Goal: Communication & Community: Answer question/provide support

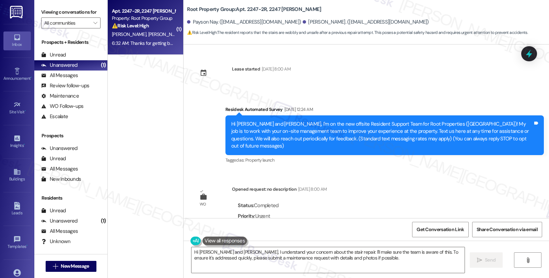
scroll to position [814, 0]
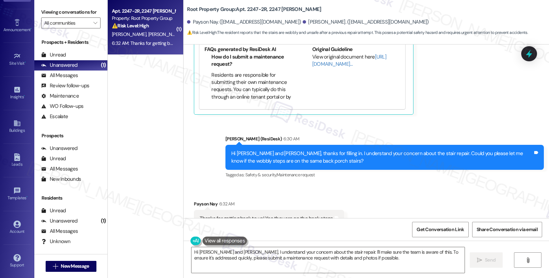
click at [392, 186] on div "Received via SMS Payson Nay 6:32 AM Thanks for getting back to us! Yes they are…" at bounding box center [365, 209] width 365 height 48
click at [411, 201] on div "Received via SMS Payson Nay 6:32 AM Thanks for getting back to us! Yes they are…" at bounding box center [365, 209] width 365 height 48
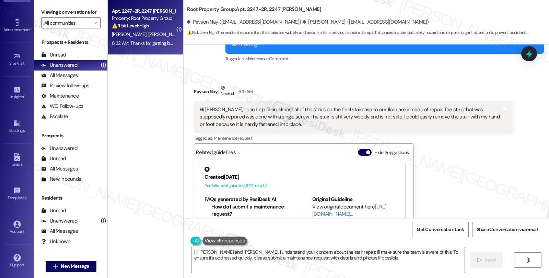
scroll to position [585, 0]
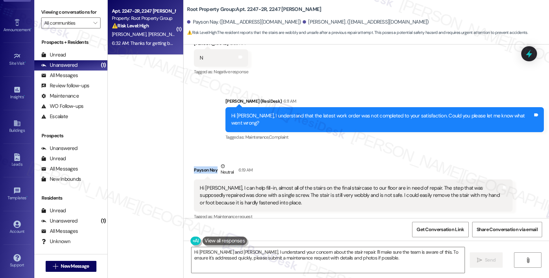
drag, startPoint x: 191, startPoint y: 154, endPoint x: 211, endPoint y: 157, distance: 20.1
click at [211, 163] on div "Payson Nay Neutral 6:19 AM" at bounding box center [353, 171] width 318 height 17
copy div "Payson Nay"
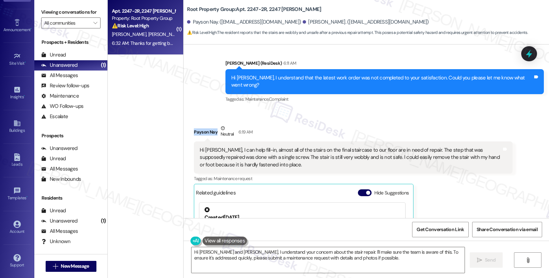
scroll to position [814, 0]
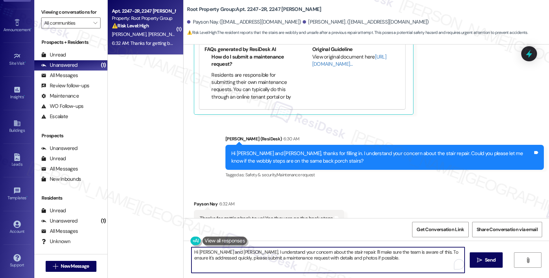
drag, startPoint x: 229, startPoint y: 257, endPoint x: 131, endPoint y: 239, distance: 99.4
click at [131, 239] on div "( 1 ) Apt. 2247-2R, 2247 [PERSON_NAME] Property: Root Property Group ⚠️ Risk Le…" at bounding box center [328, 139] width 441 height 278
click at [346, 258] on textarea "You're welcome. Could you please share photos showing the issue" at bounding box center [327, 261] width 273 height 26
click at [221, 251] on textarea "You're welcome. Could you please share photos showing the issue so I can follow…" at bounding box center [327, 261] width 273 height 26
drag, startPoint x: 328, startPoint y: 252, endPoint x: 422, endPoint y: 252, distance: 94.3
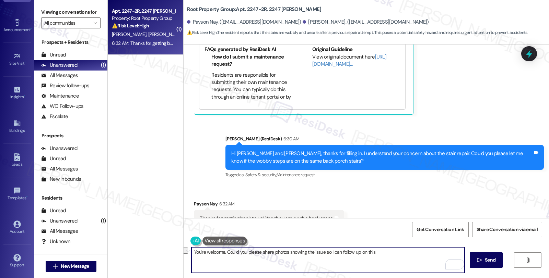
click at [422, 252] on textarea "You're welcome. Could you please share photos showing the issue so I can follow…" at bounding box center [327, 261] width 273 height 26
type textarea "You're welcome. Could you please share photos showing the issue for reference?"
click at [338, 252] on textarea "You're welcome. Could you please share photos showing the issue for reference?" at bounding box center [327, 261] width 273 height 26
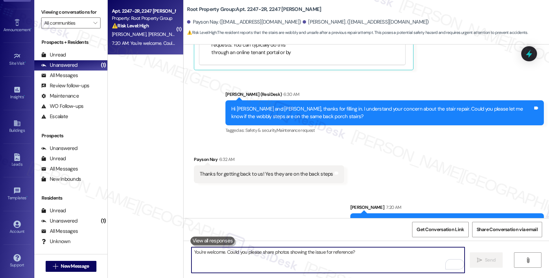
scroll to position [861, 0]
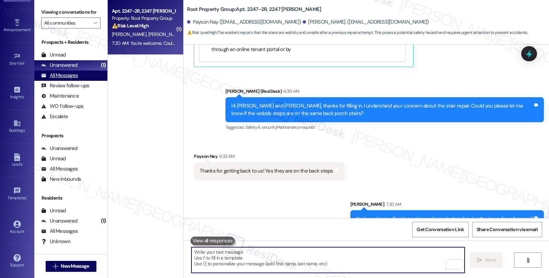
click at [66, 79] on div "All Messages" at bounding box center [59, 75] width 37 height 7
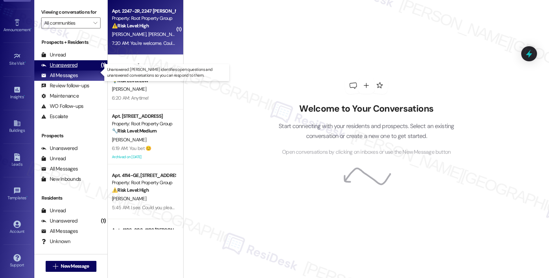
click at [67, 69] on div "Unanswered" at bounding box center [59, 65] width 36 height 7
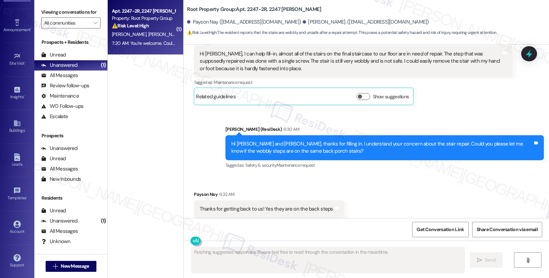
scroll to position [777, 0]
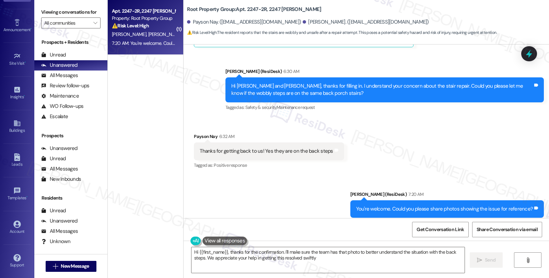
type textarea "Hi {{first_name}}, thanks for the confirmation. I'll make sure the team has tha…"
click at [74, 79] on div "All Messages" at bounding box center [59, 75] width 37 height 7
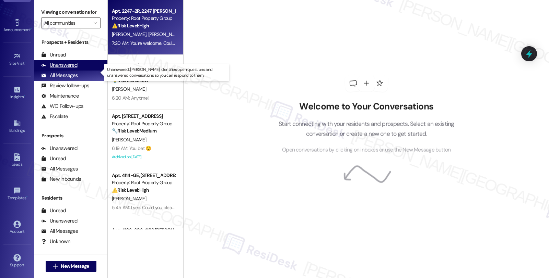
click at [73, 69] on div "Unanswered" at bounding box center [59, 65] width 36 height 7
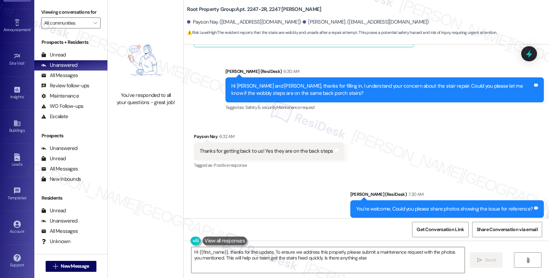
type textarea "Hi {{first_name}}, thanks for the update. To ensure we address this properly, p…"
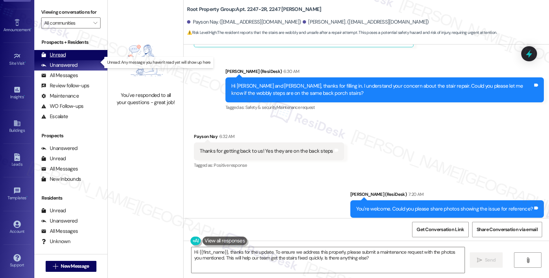
click at [56, 59] on div "Unread" at bounding box center [53, 54] width 25 height 7
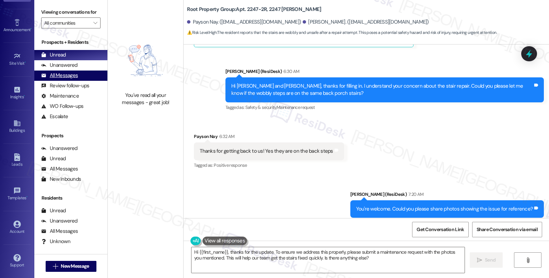
click at [62, 79] on div "All Messages" at bounding box center [59, 75] width 37 height 7
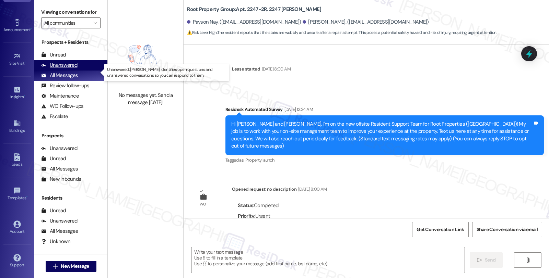
click at [63, 69] on div "Unanswered" at bounding box center [59, 65] width 36 height 7
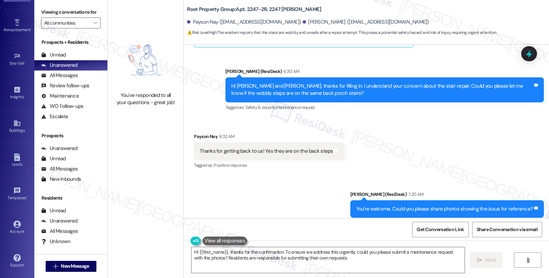
type textarea "Hi {{first_name}}, thanks for the confirmation. To ensure we address this urgen…"
